Goal: Task Accomplishment & Management: Use online tool/utility

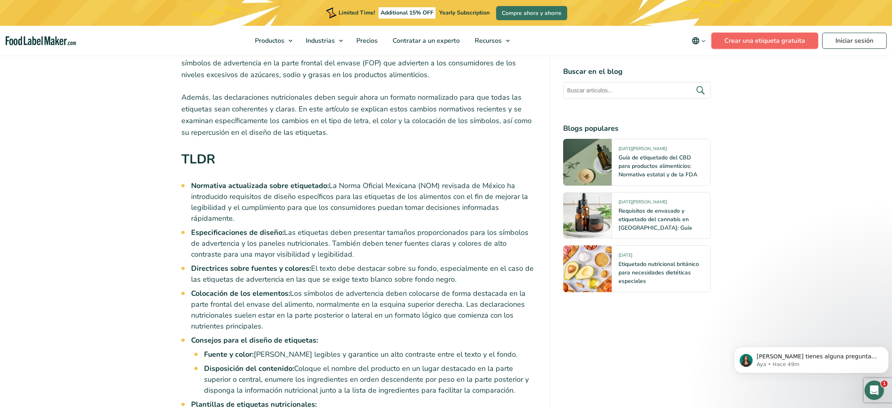
click at [774, 40] on link "Crear una etiqueta gratuita" at bounding box center [764, 41] width 107 height 16
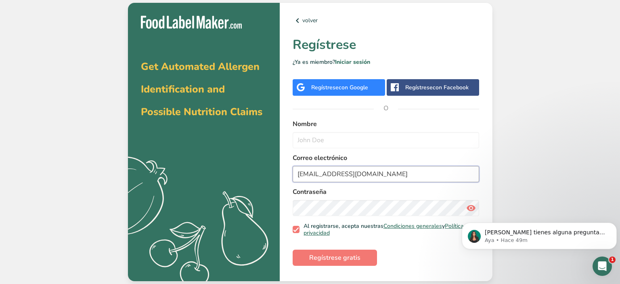
click at [373, 176] on input "ihesus@gmail.com" at bounding box center [386, 174] width 187 height 16
click at [373, 176] on input "[EMAIL_ADDRESS][DOMAIN_NAME]" at bounding box center [386, 174] width 187 height 16
click at [309, 19] on link "volver" at bounding box center [386, 21] width 187 height 10
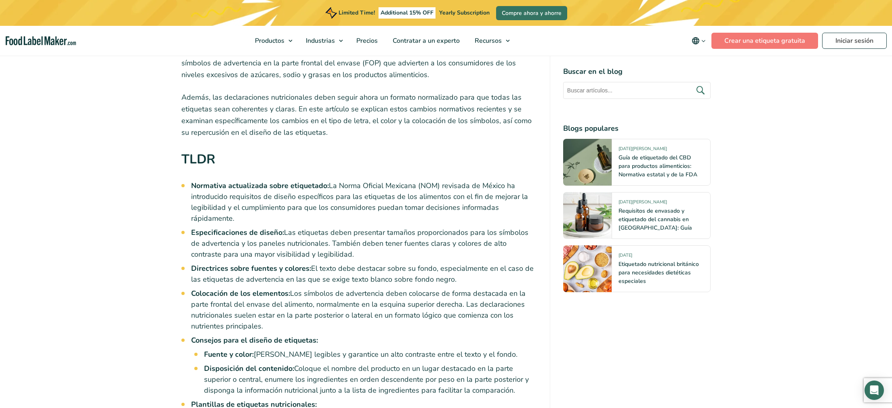
scroll to position [334, 0]
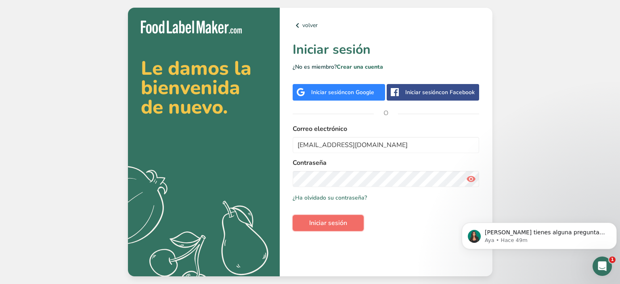
click at [341, 219] on span "Iniciar sesión" at bounding box center [328, 223] width 38 height 10
click at [378, 65] on link "Crear una cuenta" at bounding box center [360, 67] width 46 height 8
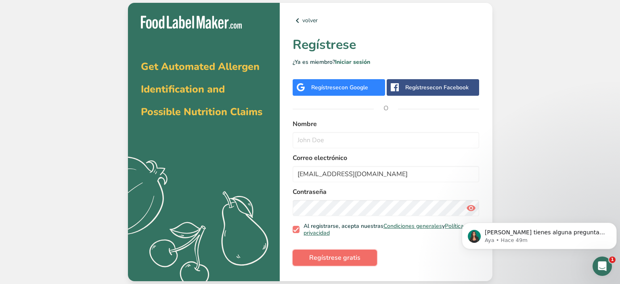
click at [353, 257] on span "Regístrese gratis" at bounding box center [334, 258] width 51 height 10
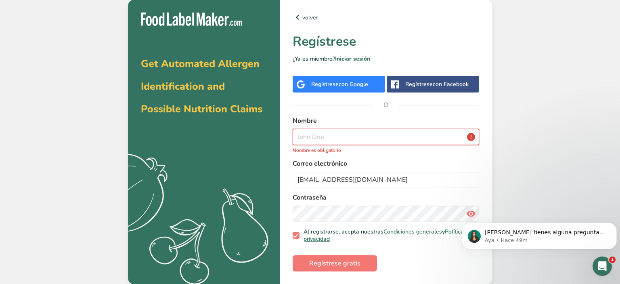
click at [345, 137] on input "text" at bounding box center [386, 137] width 187 height 16
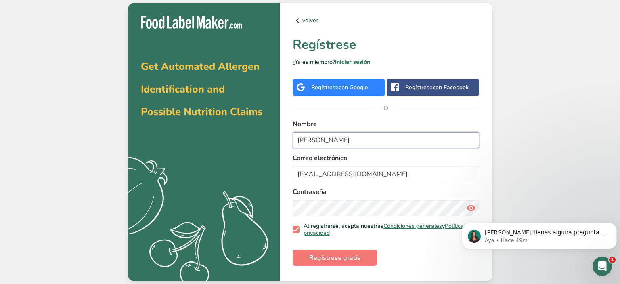
click at [306, 137] on input "[PERSON_NAME]" at bounding box center [386, 140] width 187 height 16
click at [307, 138] on input "[PERSON_NAME]" at bounding box center [386, 140] width 187 height 16
type input "[PERSON_NAME]"
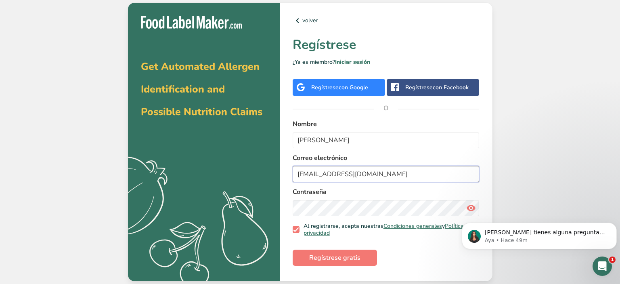
drag, startPoint x: 353, startPoint y: 173, endPoint x: 201, endPoint y: 155, distance: 153.8
click at [293, 166] on input "[EMAIL_ADDRESS][DOMAIN_NAME]" at bounding box center [386, 174] width 187 height 16
paste input "[PERSON_NAME].[PERSON_NAME]@vertixlogistic"
type input "[PERSON_NAME][EMAIL_ADDRESS][PERSON_NAME][DOMAIN_NAME]"
click at [512, 145] on div "Get Automated Allergen Identification and Possible Nutrition Claims .a{fill:#f5…" at bounding box center [310, 142] width 620 height 284
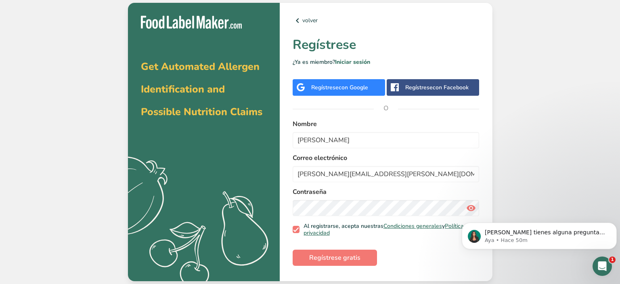
click at [467, 208] on html "[PERSON_NAME] tienes alguna pregunta no dudes en consultarnos. ¡Estamos aquí pa…" at bounding box center [540, 207] width 162 height 3
click at [385, 176] on input "[PERSON_NAME][EMAIL_ADDRESS][PERSON_NAME][DOMAIN_NAME]" at bounding box center [386, 174] width 187 height 16
click at [348, 258] on span "Regístrese gratis" at bounding box center [334, 258] width 51 height 10
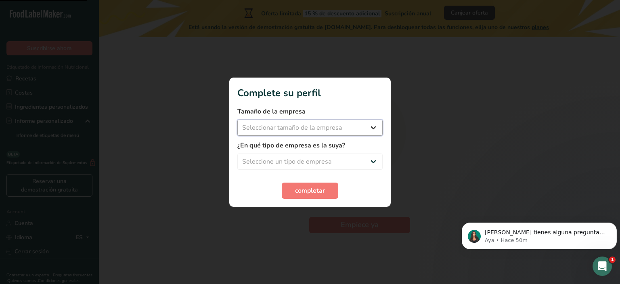
click at [238, 120] on select "Seleccionar tamaño de la empresa Menos de 10 empleados De 10 a 50 empleados De …" at bounding box center [310, 128] width 145 height 16
select select "2"
click option "De 10 a 50 empleados" at bounding box center [0, 0] width 0 height 0
click at [238, 153] on select "Seleccione un tipo de empresa Fabricante de alimentos envasados Restaurante y c…" at bounding box center [310, 161] width 145 height 16
select select "8"
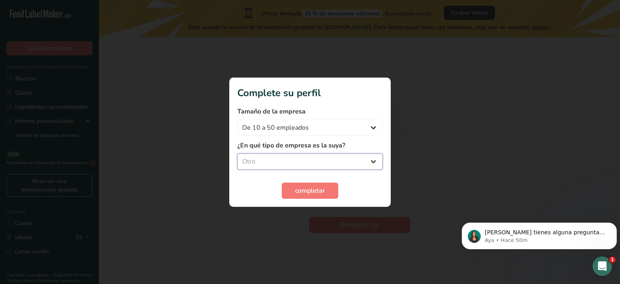
click option "Otro" at bounding box center [0, 0] width 0 height 0
click at [314, 191] on span "completar" at bounding box center [310, 191] width 30 height 10
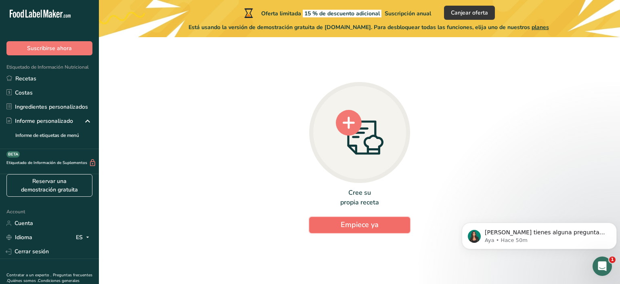
click at [362, 224] on span "Empiece ya" at bounding box center [360, 225] width 38 height 10
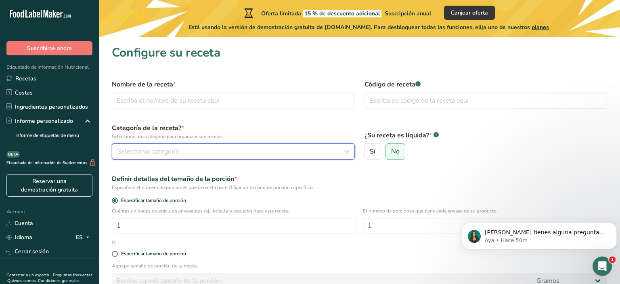
click at [215, 151] on div "Seleccionar categoría" at bounding box center [231, 152] width 228 height 10
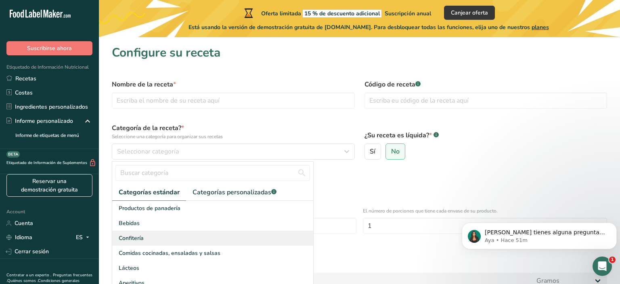
click at [161, 238] on div "Confitería" at bounding box center [212, 238] width 201 height 15
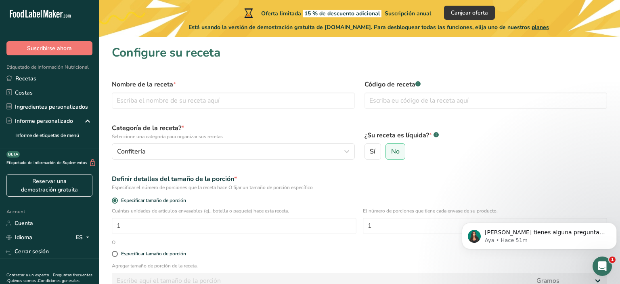
scroll to position [42, 0]
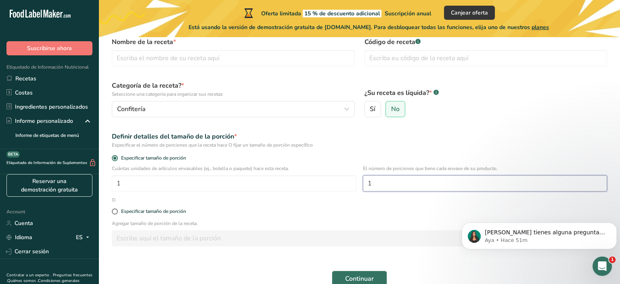
click at [408, 187] on input "1" at bounding box center [485, 183] width 245 height 16
type input "30"
click at [153, 210] on div "Especificar tamaño de porción" at bounding box center [153, 211] width 65 height 6
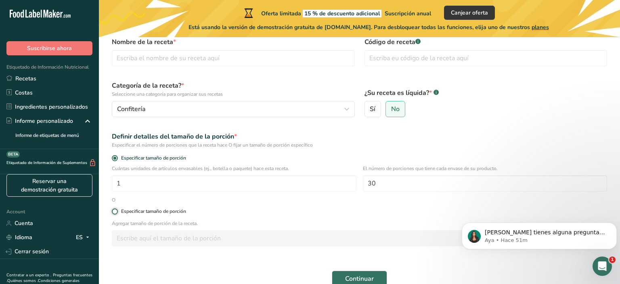
click at [117, 210] on input "Especificar tamaño de porción" at bounding box center [114, 211] width 5 height 5
radio input "true"
radio input "false"
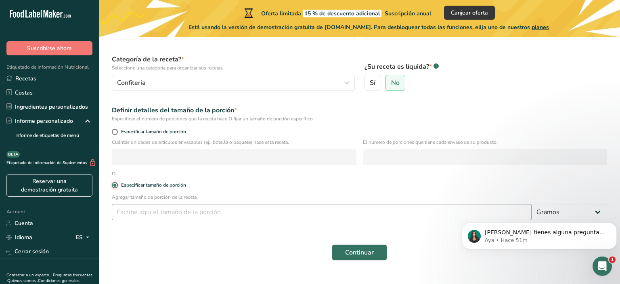
scroll to position [84, 0]
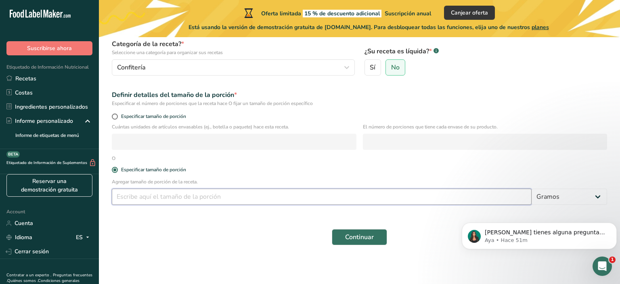
click at [225, 200] on input "number" at bounding box center [322, 197] width 420 height 16
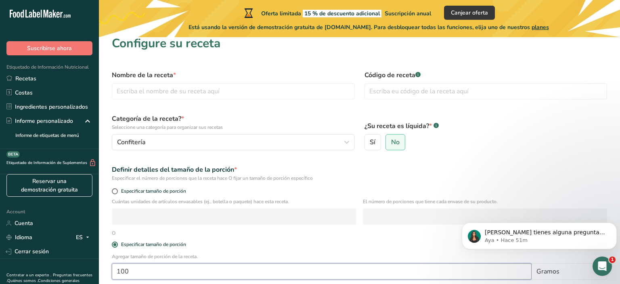
scroll to position [0, 0]
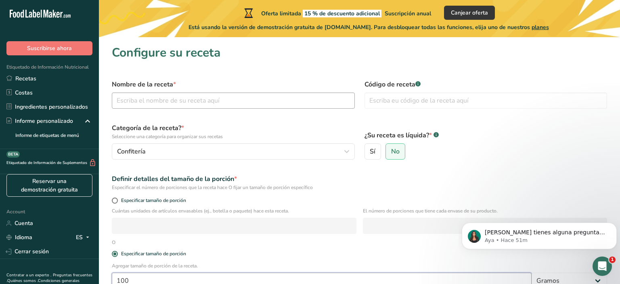
type input "100"
click at [211, 100] on input "text" at bounding box center [233, 101] width 243 height 16
type input "dulce1"
click at [431, 103] on input "text" at bounding box center [486, 101] width 243 height 16
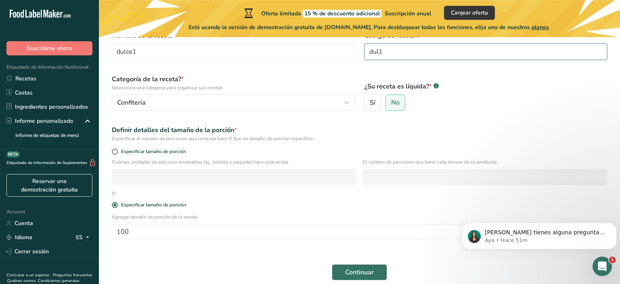
scroll to position [84, 0]
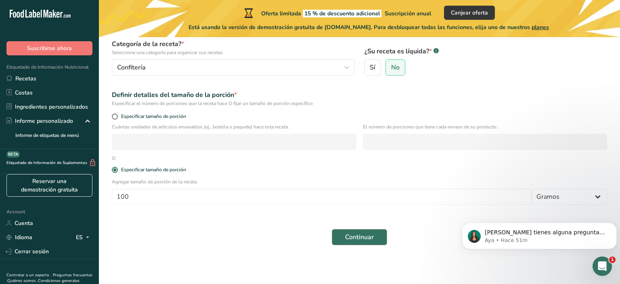
type input "dul1"
click at [376, 236] on button "Continuar" at bounding box center [359, 237] width 55 height 16
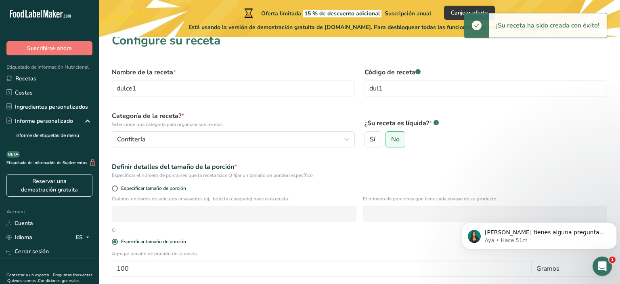
scroll to position [0, 0]
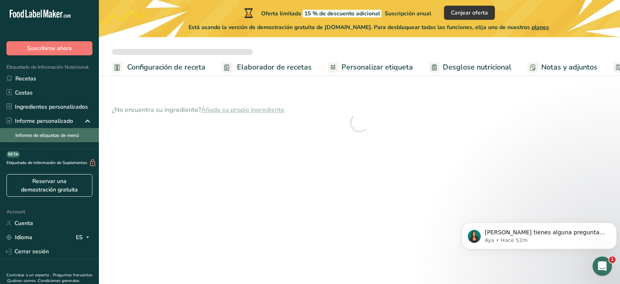
click at [74, 135] on link "Informe de etiquetas de menú" at bounding box center [49, 135] width 99 height 14
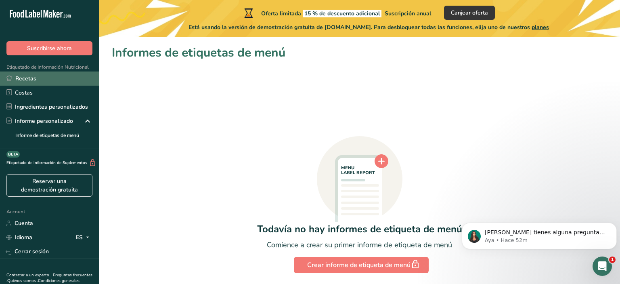
click at [54, 81] on link "Recetas" at bounding box center [49, 78] width 99 height 14
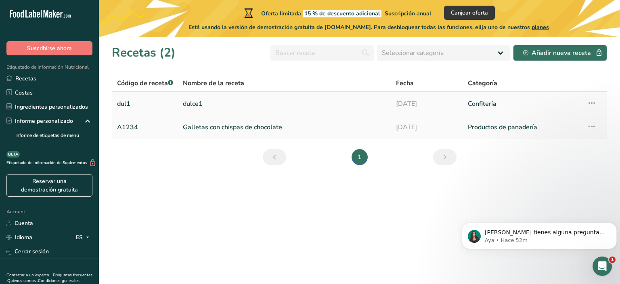
click at [235, 103] on link "dulce1" at bounding box center [285, 103] width 204 height 17
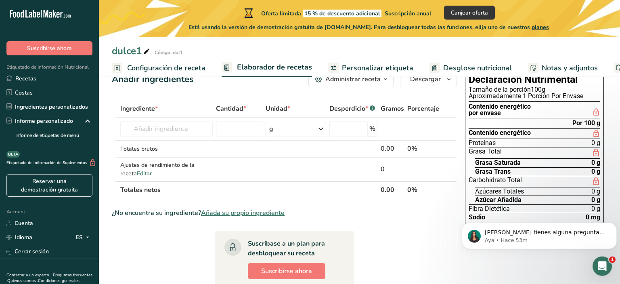
scroll to position [8, 0]
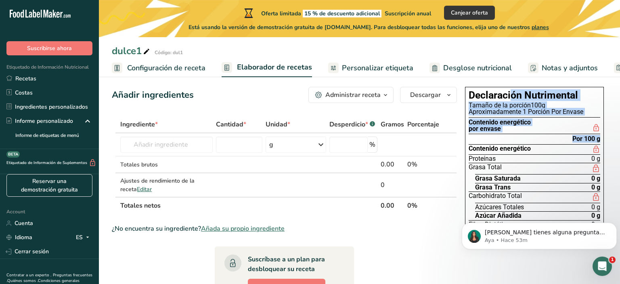
drag, startPoint x: 468, startPoint y: 86, endPoint x: 505, endPoint y: 139, distance: 64.8
click at [505, 139] on div "Declaración Nutrimental Tamaño de la porción 100g Aproximadamente 1 Porción Por…" at bounding box center [534, 164] width 145 height 161
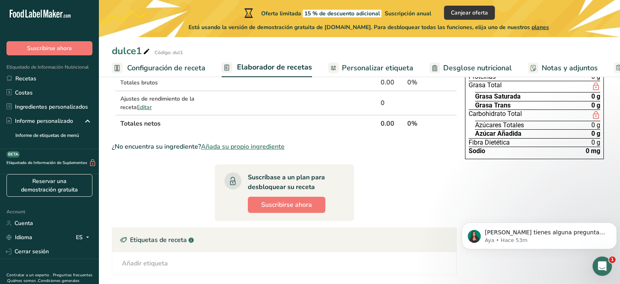
scroll to position [94, 0]
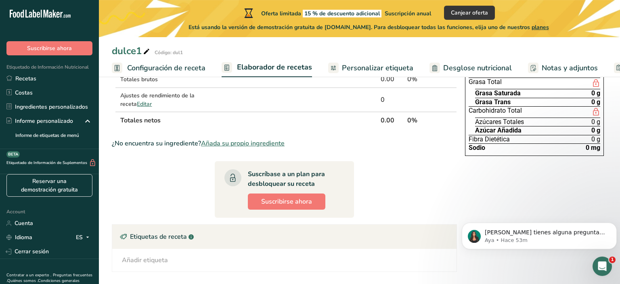
click at [600, 149] on span "0 mg" at bounding box center [593, 148] width 15 height 6
copy div "Declaración Nutrimental Tamaño de la porción 100g Aproximadamente 1 Porción Por…"
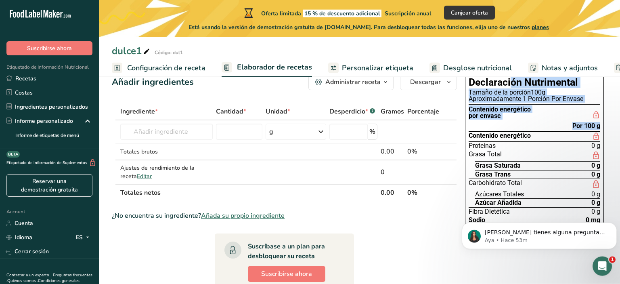
scroll to position [0, 0]
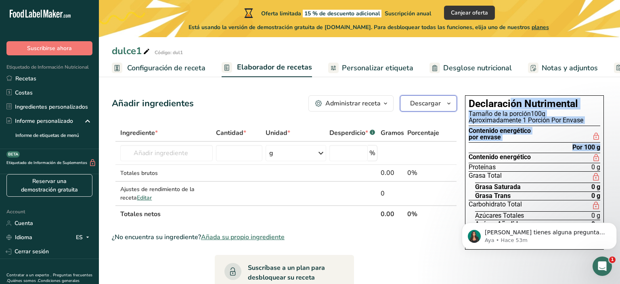
click at [439, 105] on span "Descargar" at bounding box center [425, 104] width 31 height 10
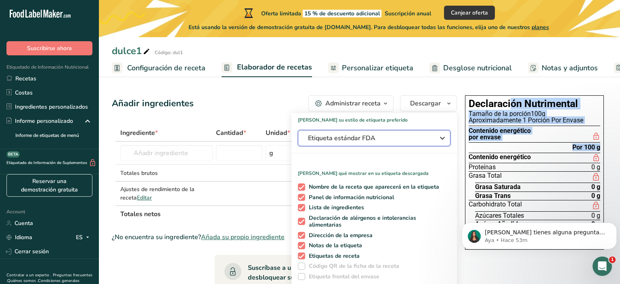
click at [429, 136] on span "Etiqueta estándar FDA" at bounding box center [368, 138] width 121 height 10
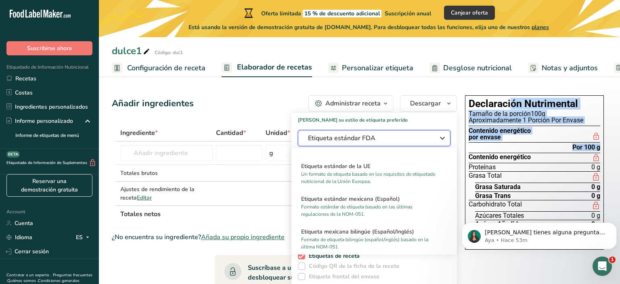
scroll to position [524, 0]
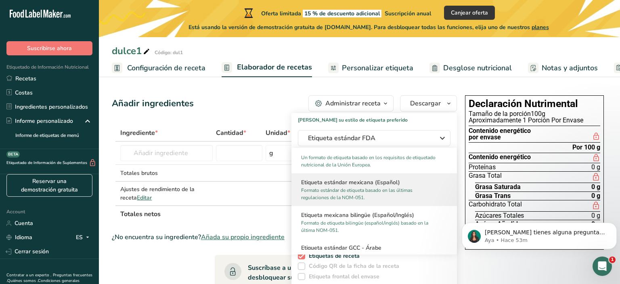
click at [417, 178] on h2 "Etiqueta estándar mexicana (Español)" at bounding box center [374, 182] width 146 height 8
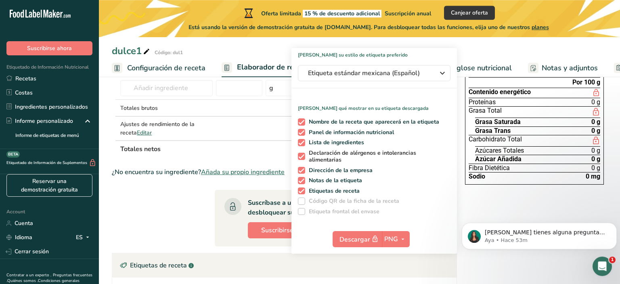
scroll to position [85, 0]
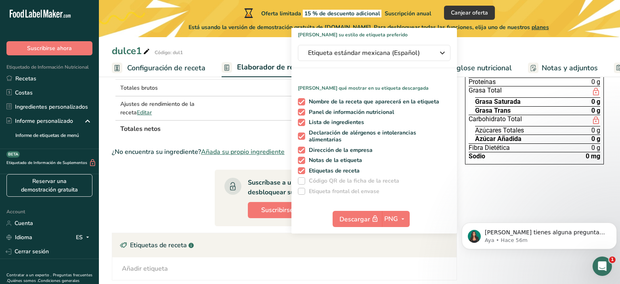
click at [532, 173] on div "Declaración Nutrimental Tamaño de la porción 100g Aproximadamente 1 Porción Por…" at bounding box center [534, 211] width 145 height 409
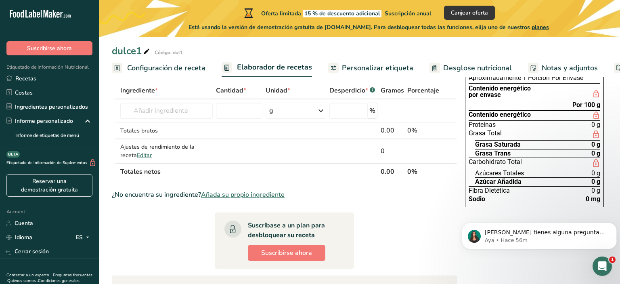
scroll to position [0, 0]
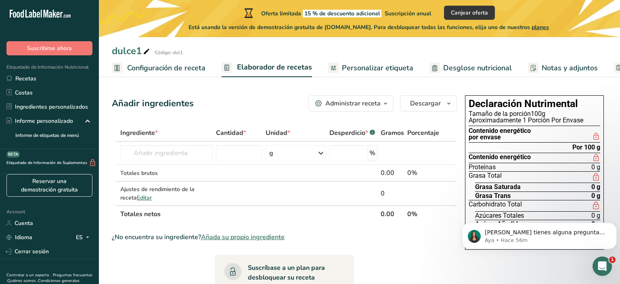
click at [483, 69] on span "Desglose nutricional" at bounding box center [478, 68] width 69 height 11
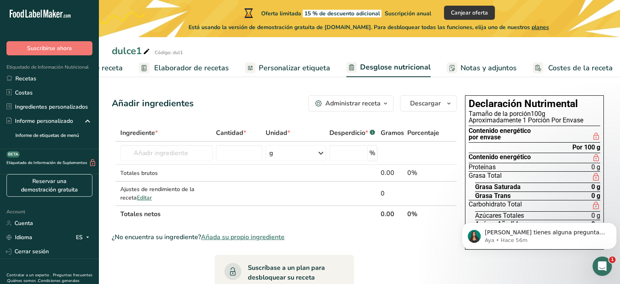
select select "Calories"
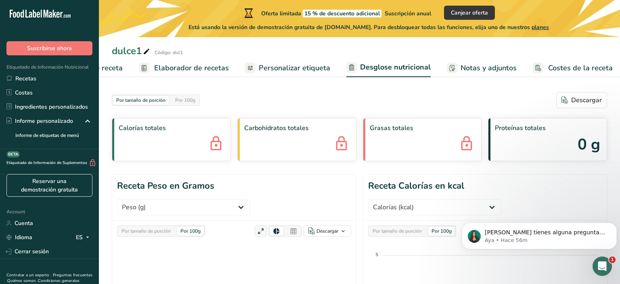
scroll to position [0, 84]
click at [293, 64] on span "Personalizar etiqueta" at bounding box center [293, 68] width 71 height 11
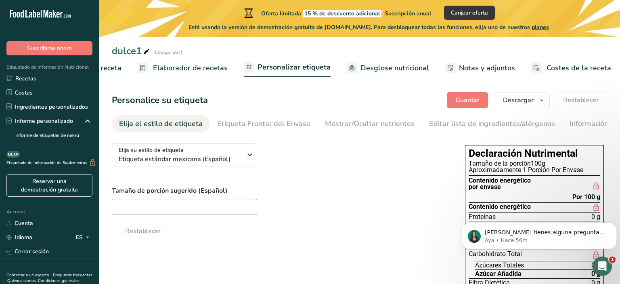
scroll to position [34, 0]
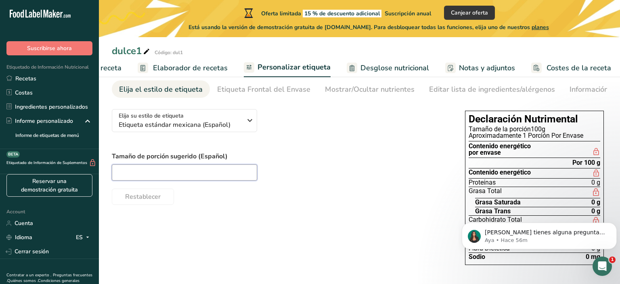
click at [232, 172] on input "text" at bounding box center [184, 172] width 145 height 16
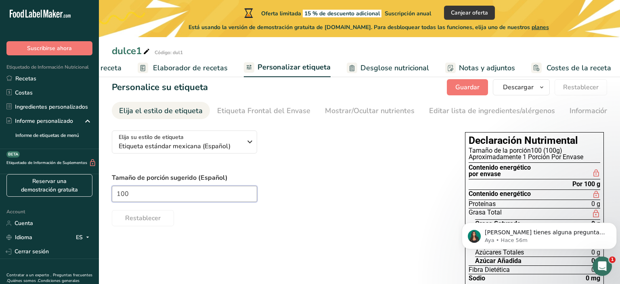
scroll to position [0, 0]
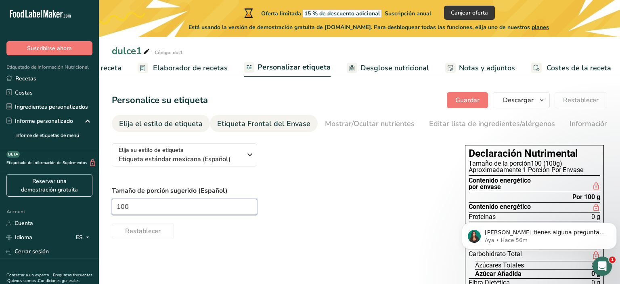
type input "100"
click at [292, 126] on div "Etiqueta Frontal del Envase" at bounding box center [263, 123] width 93 height 11
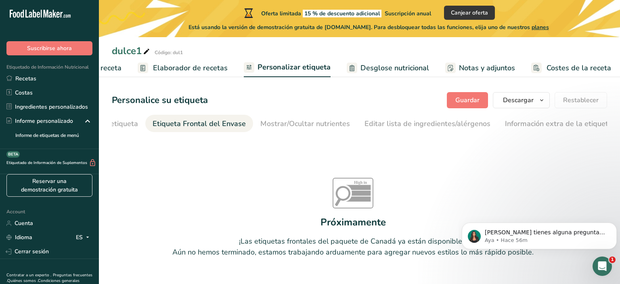
scroll to position [0, 65]
click at [531, 123] on div "Información extra de la etiqueta" at bounding box center [558, 123] width 107 height 11
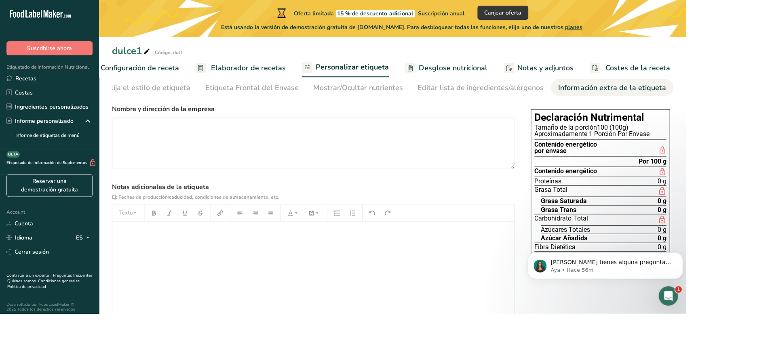
scroll to position [0, 0]
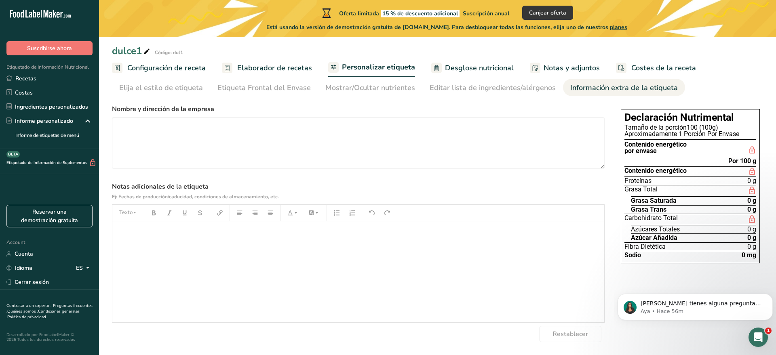
click at [620, 276] on div "Elija su estilo de etiqueta Etiqueta estándar mexicana (Español) [GEOGRAPHIC_DA…" at bounding box center [437, 221] width 651 height 241
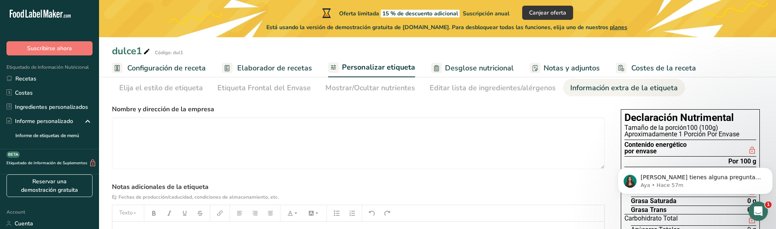
click at [620, 110] on div "Declaración Nutrimental Tamaño de la porción 100 (100g) Aproximadamente 1 Porci…" at bounding box center [689, 186] width 139 height 154
drag, startPoint x: 626, startPoint y: 117, endPoint x: 684, endPoint y: 148, distance: 66.2
click at [620, 148] on div "Declaración Nutrimental Tamaño de la porción 100 (100g) Aproximadamente 1 Porci…" at bounding box center [689, 186] width 139 height 154
click at [614, 105] on div "Elija su estilo de etiqueta Etiqueta estándar mexicana (Español) [GEOGRAPHIC_DA…" at bounding box center [437, 221] width 651 height 241
